Goal: Navigation & Orientation: Find specific page/section

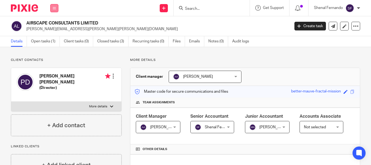
click at [54, 5] on button at bounding box center [54, 8] width 8 height 8
click at [52, 25] on link "Work" at bounding box center [51, 25] width 9 height 4
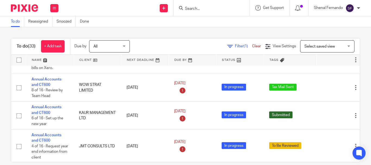
scroll to position [543, 0]
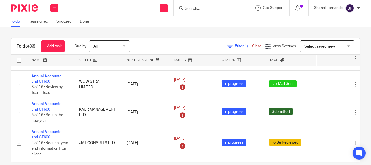
click at [194, 10] on input "Search" at bounding box center [208, 9] width 49 height 5
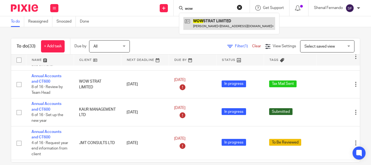
type input "wow"
click at [201, 23] on link at bounding box center [229, 23] width 92 height 12
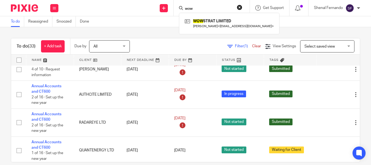
scroll to position [719, 0]
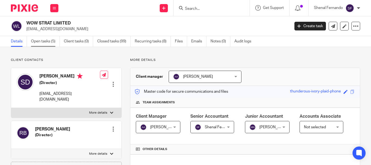
click at [49, 39] on link "Open tasks (5)" at bounding box center [45, 41] width 29 height 11
click at [40, 45] on link "Open tasks (5)" at bounding box center [45, 41] width 29 height 11
